Goal: Transaction & Acquisition: Purchase product/service

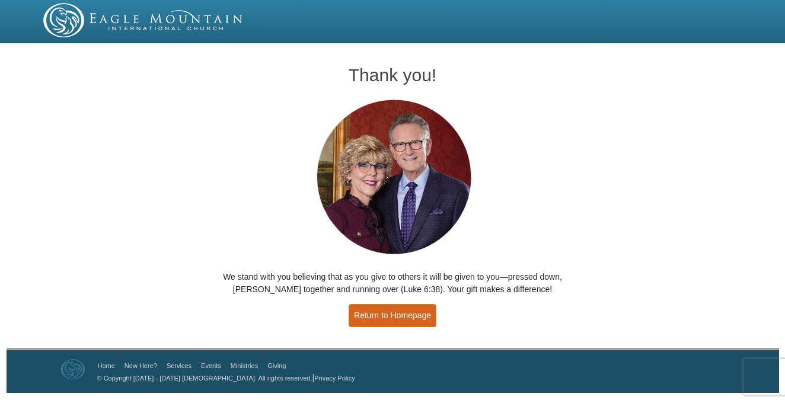
click at [391, 314] on link "Return to Homepage" at bounding box center [392, 315] width 88 height 23
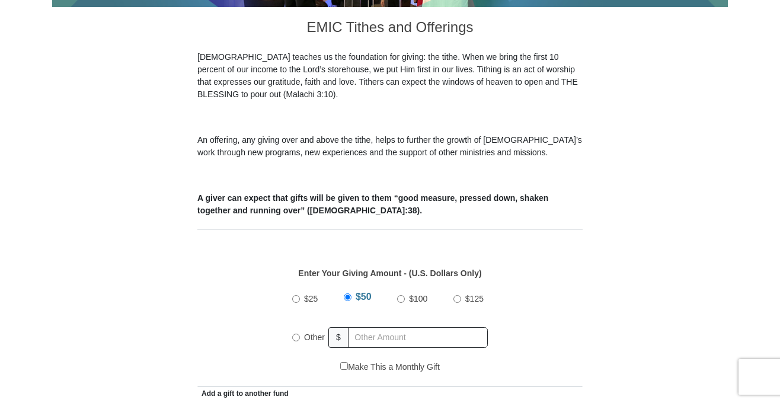
scroll to position [327, 0]
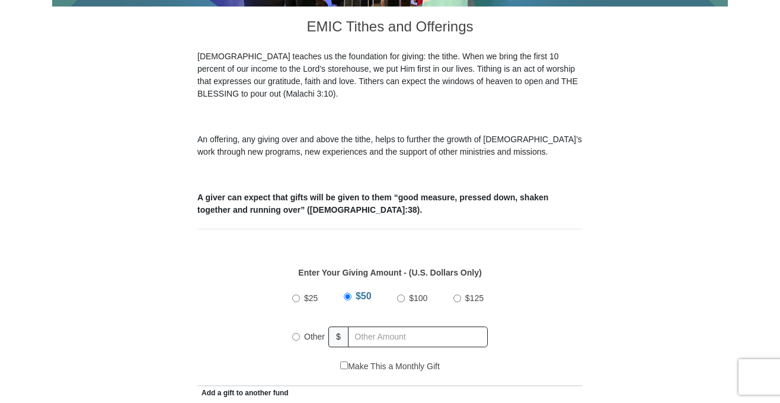
click at [401, 295] on input "$100" at bounding box center [401, 299] width 8 height 8
radio input "true"
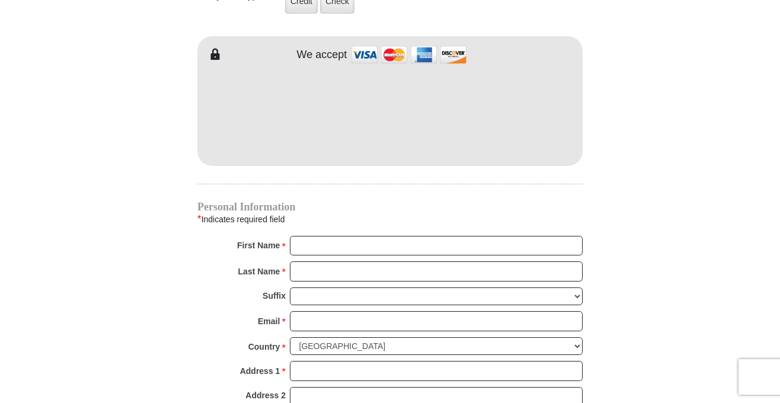
scroll to position [1028, 0]
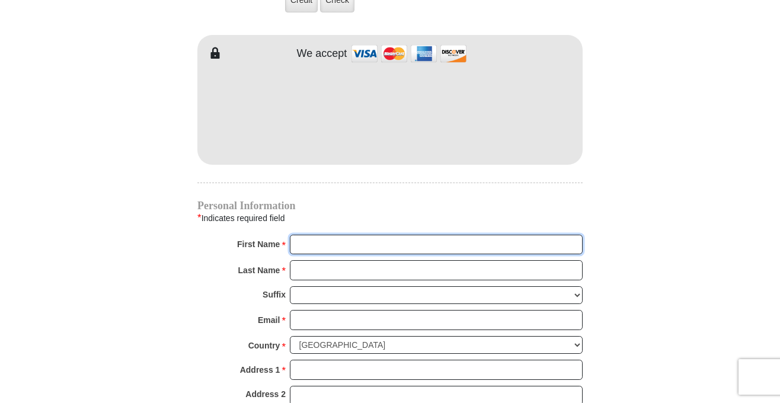
type input "R"
type input "[PERSON_NAME]"
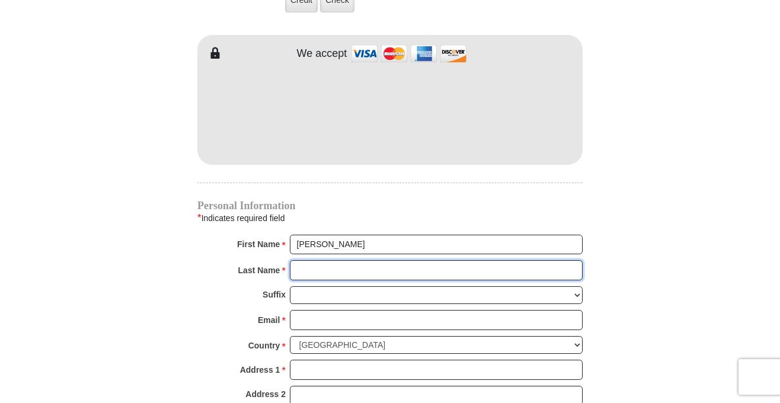
type input "[PERSON_NAME]"
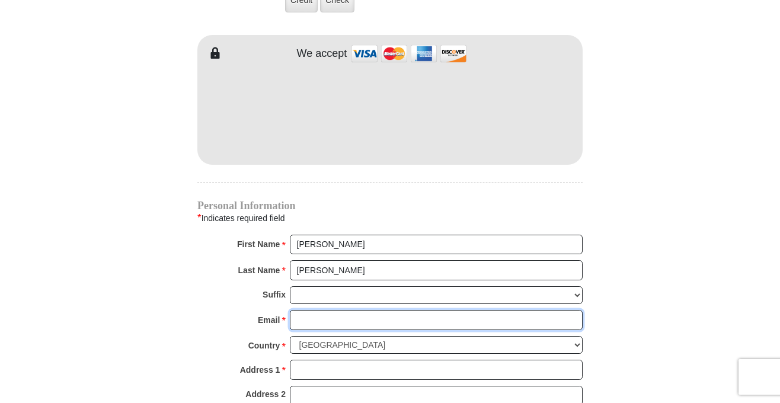
type input "[EMAIL_ADDRESS][DOMAIN_NAME]"
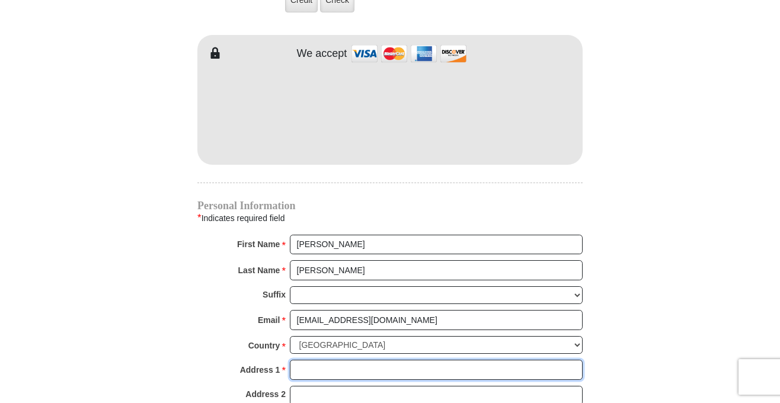
type input "[STREET_ADDRESS]"
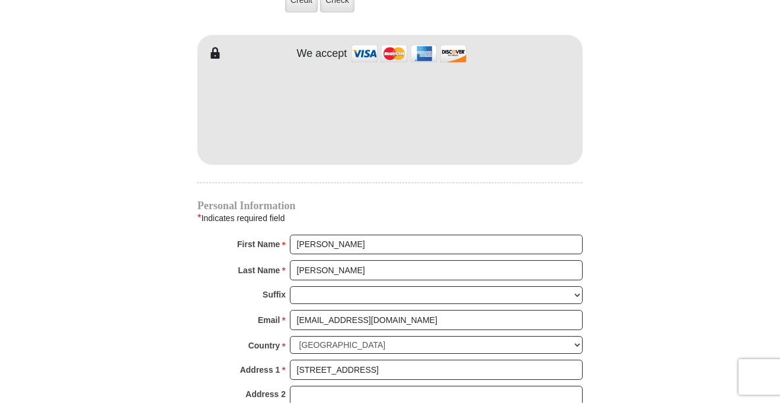
type input "[GEOGRAPHIC_DATA]"
select select "AZ"
type input "85331"
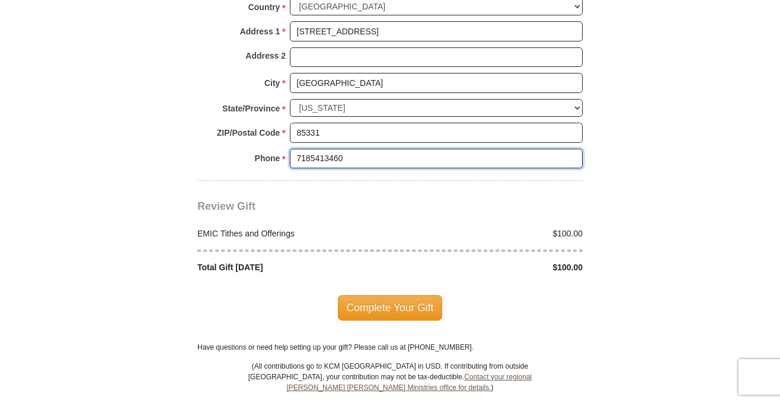
scroll to position [1373, 0]
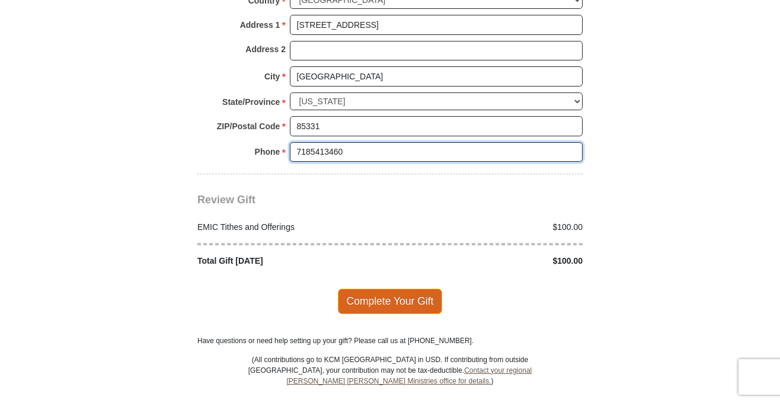
type input "7185413460"
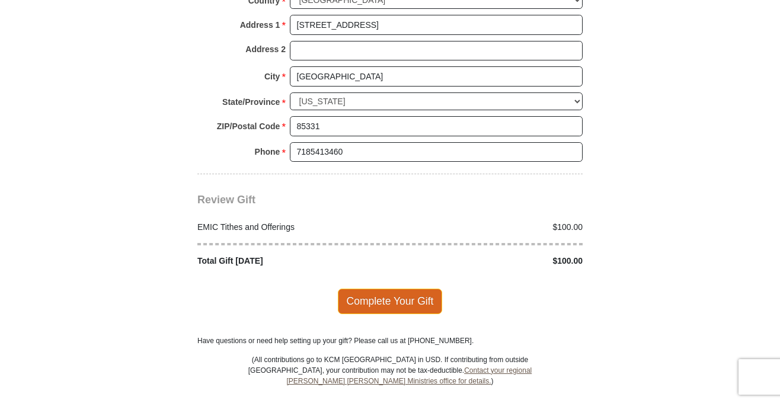
click at [419, 289] on span "Complete Your Gift" at bounding box center [390, 301] width 105 height 25
